Goal: Find specific page/section

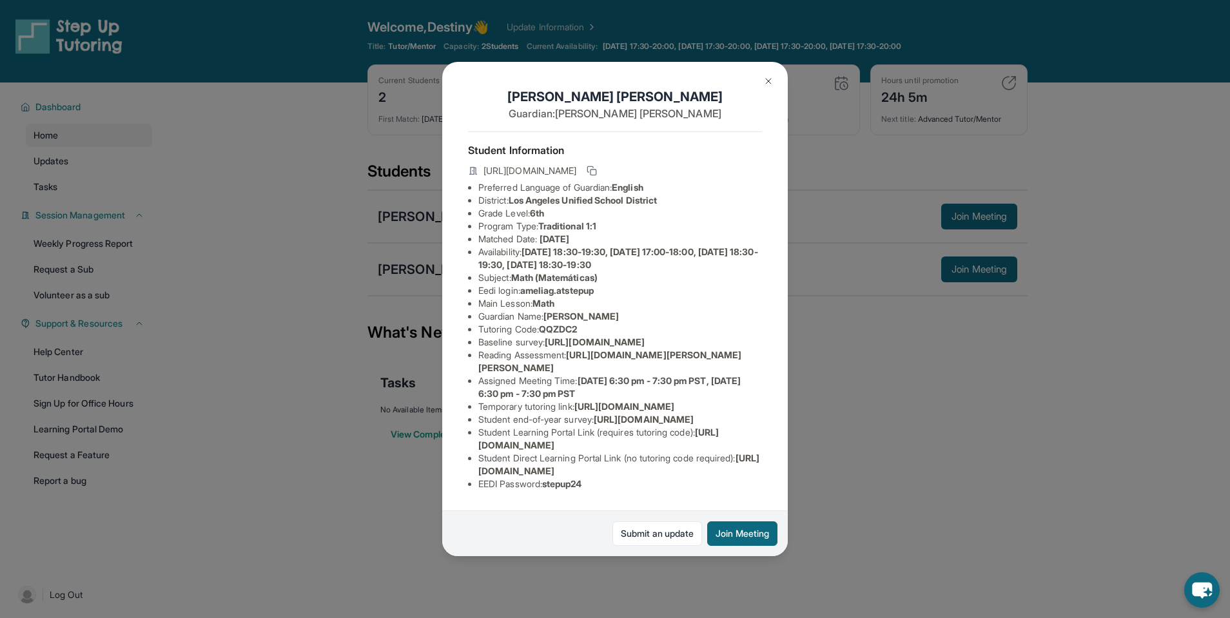
scroll to position [0, 460]
drag, startPoint x: 478, startPoint y: 364, endPoint x: 761, endPoint y: 388, distance: 283.4
click at [761, 388] on div "[PERSON_NAME] Guardian: [PERSON_NAME] Student Information [URL][DOMAIN_NAME] Pr…" at bounding box center [615, 309] width 346 height 495
copy span "[URL][DOMAIN_NAME]"
click at [698, 390] on div "[PERSON_NAME] Guardian: [PERSON_NAME] Student Information [URL][DOMAIN_NAME] Pr…" at bounding box center [615, 309] width 346 height 495
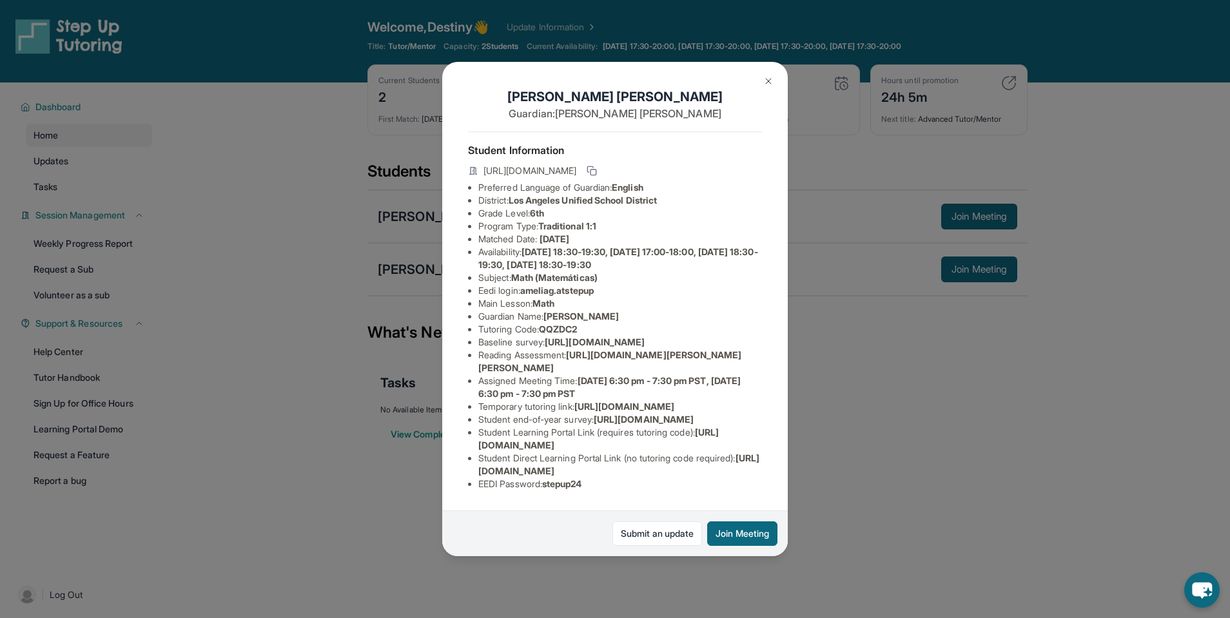
scroll to position [0, 0]
click at [883, 340] on div "Amelia Garcia Guardian: Andreana Garcia Student Information https://student-por…" at bounding box center [615, 309] width 1230 height 618
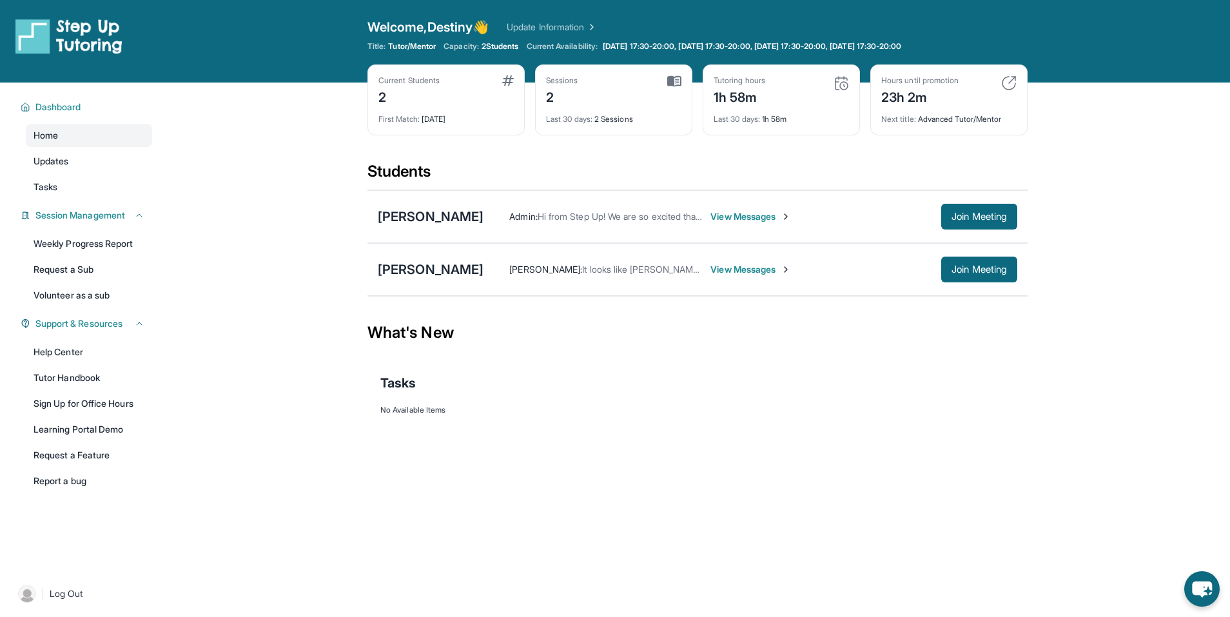
click at [632, 153] on div "Current Students 2 First Match : [DATE] Sessions 2 Last 30 days : 2 Sessions Tu…" at bounding box center [697, 112] width 660 height 97
click at [781, 356] on div "What's New" at bounding box center [697, 332] width 660 height 57
click at [625, 451] on div "View Completed Items" at bounding box center [697, 434] width 634 height 39
click at [716, 217] on span "View Messages" at bounding box center [750, 216] width 81 height 13
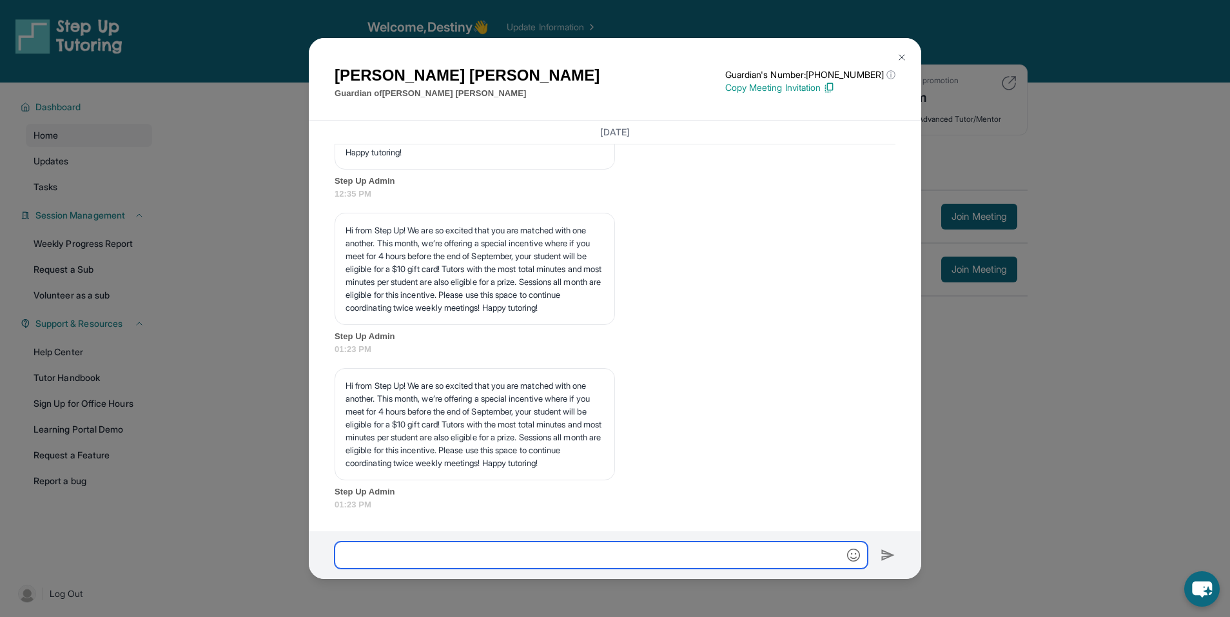
click at [491, 554] on input "text" at bounding box center [601, 555] width 533 height 27
paste input "**********"
type input "**********"
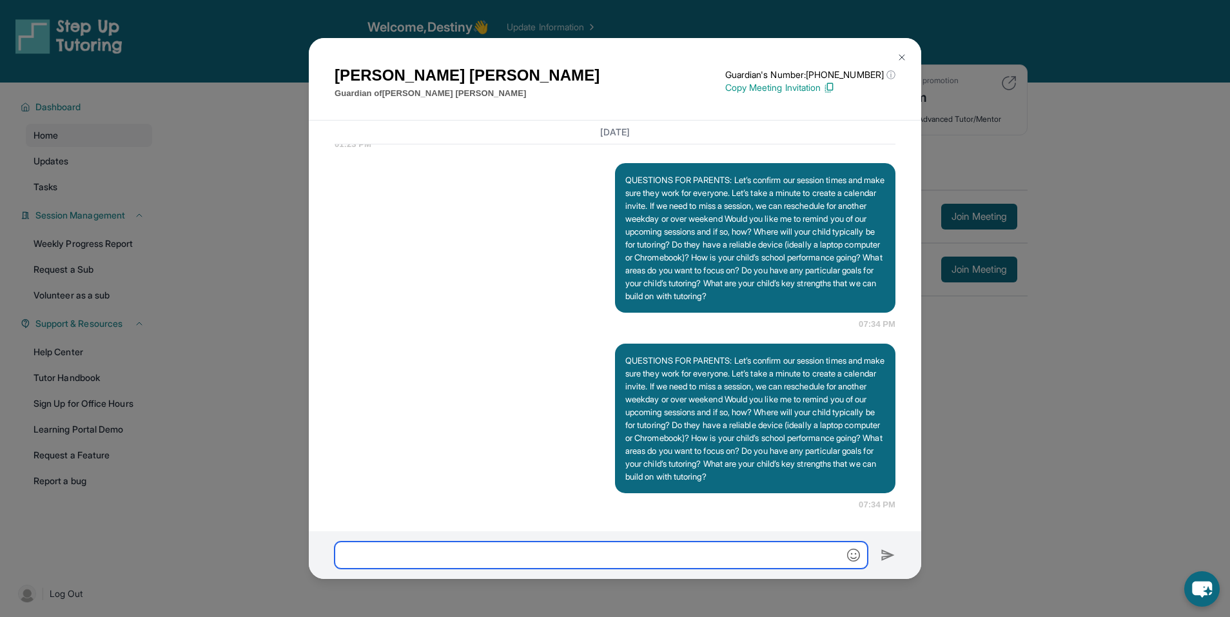
scroll to position [2467, 0]
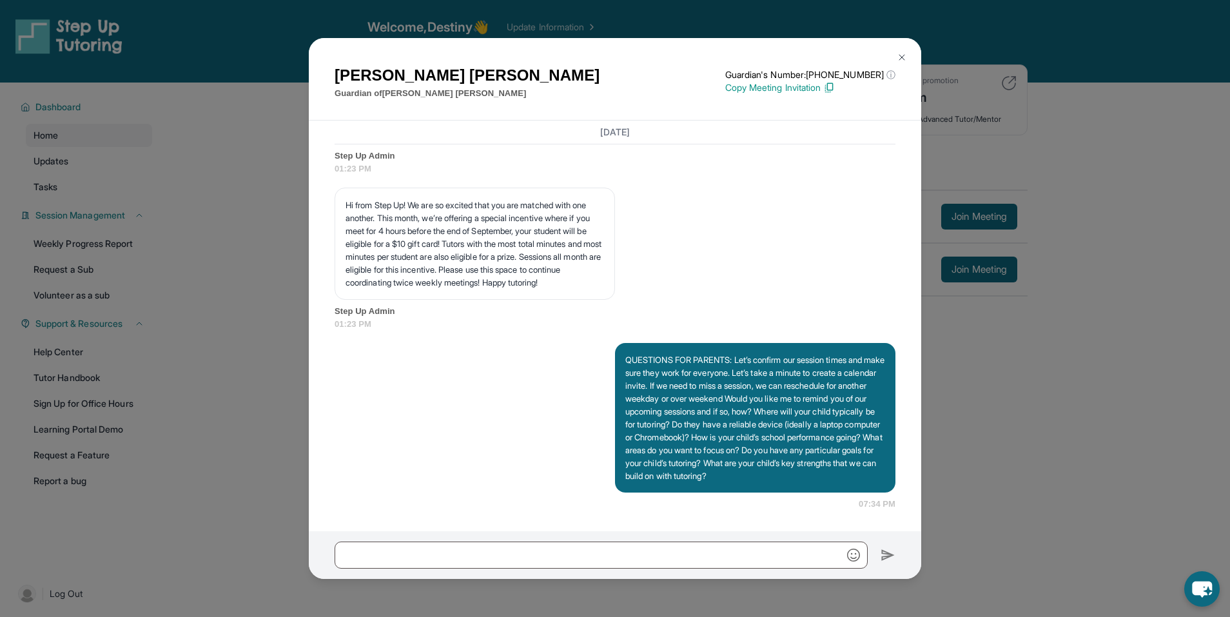
click at [905, 57] on img at bounding box center [902, 57] width 10 height 10
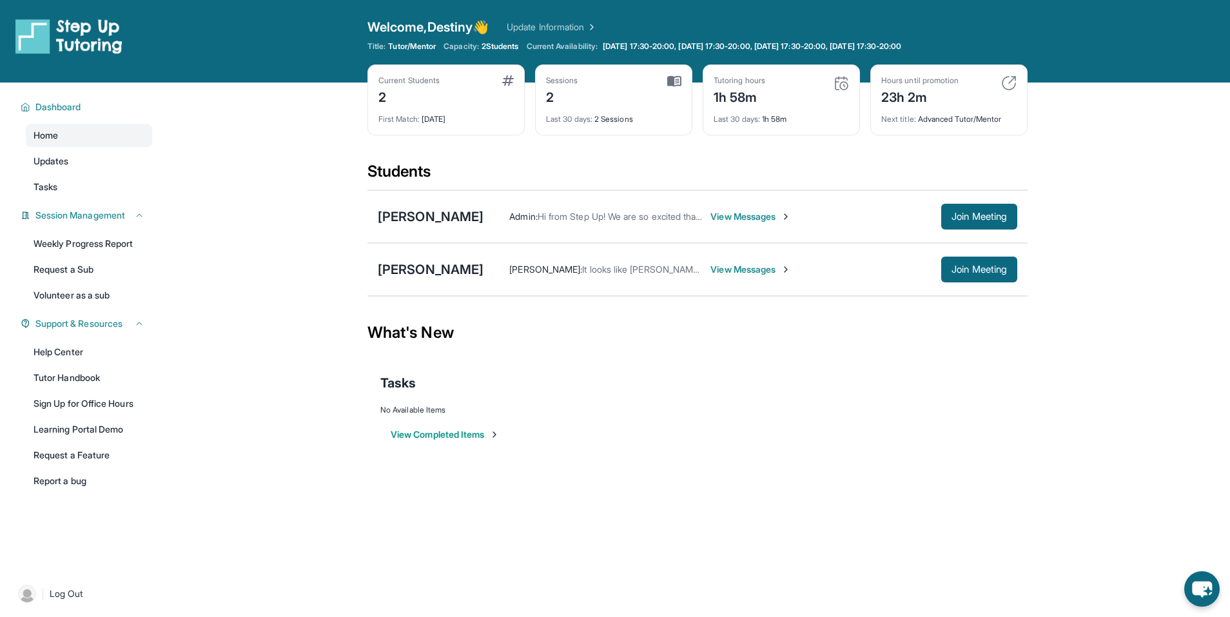
click at [1042, 148] on main "Current Students 2 First Match : [DATE] Sessions 2 Last 30 days : 2 Sessions Tu…" at bounding box center [697, 277] width 1065 height 389
